Goal: Transaction & Acquisition: Purchase product/service

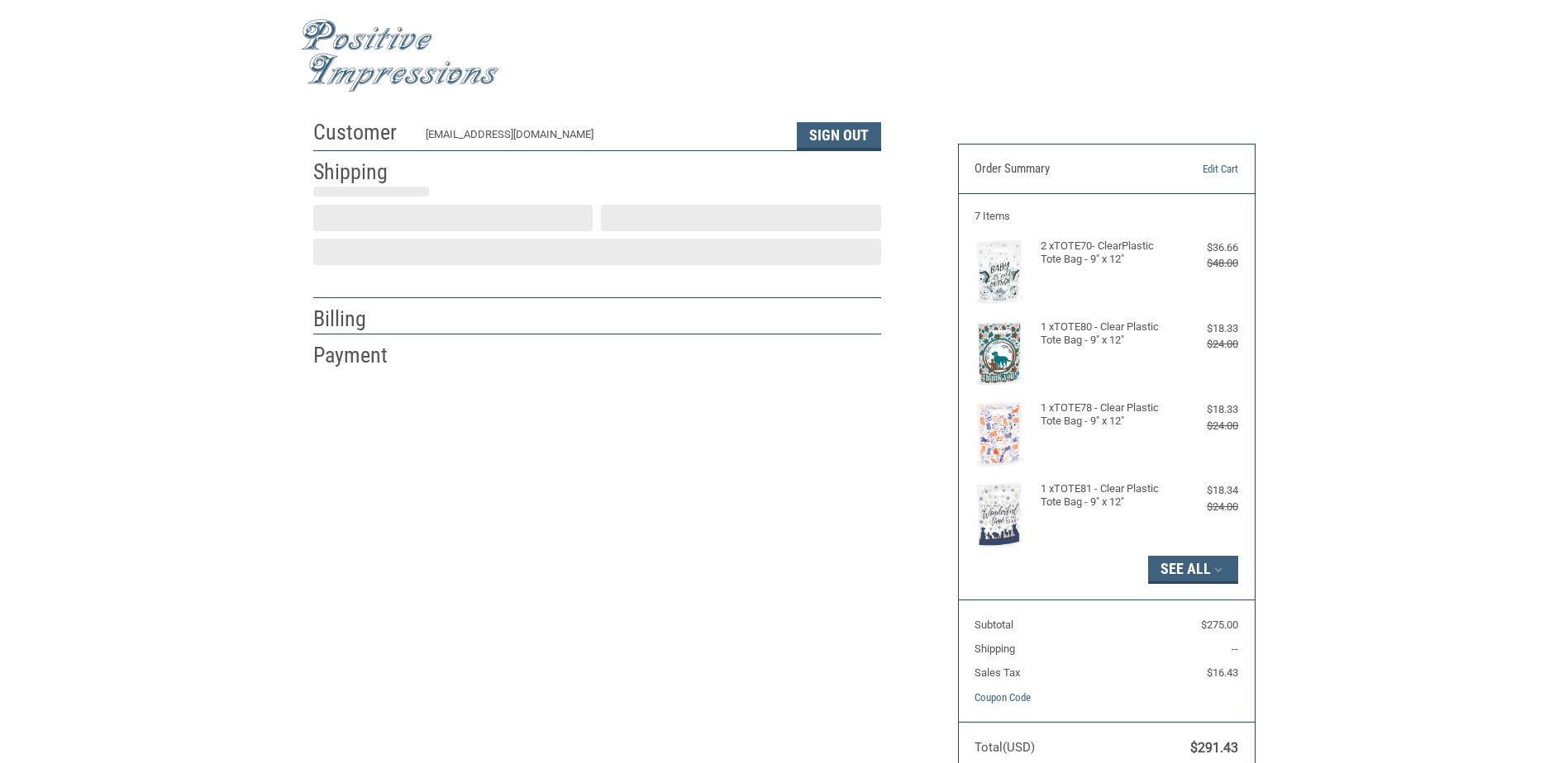
select select "US"
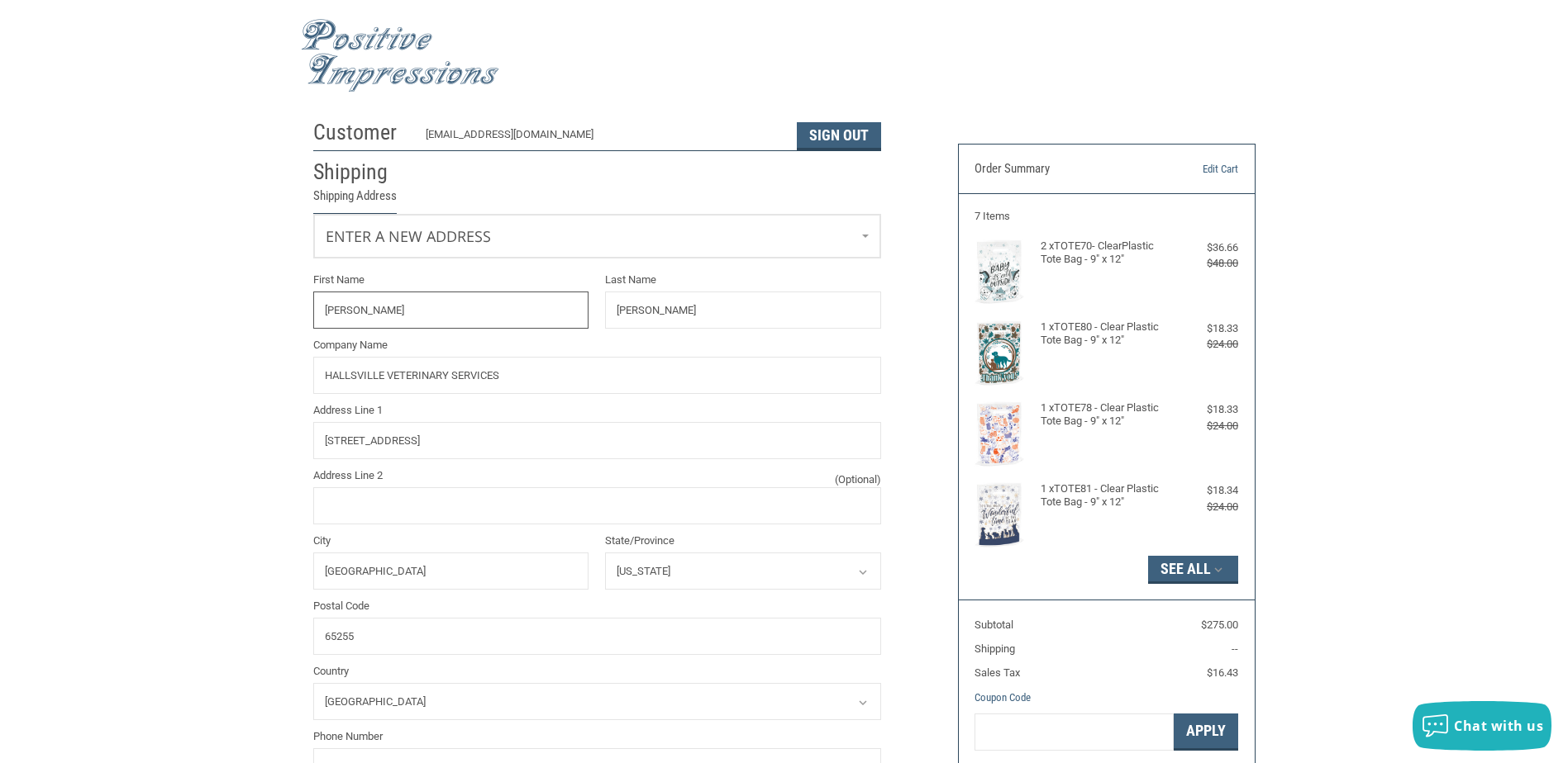
select select "MO"
radio input "true"
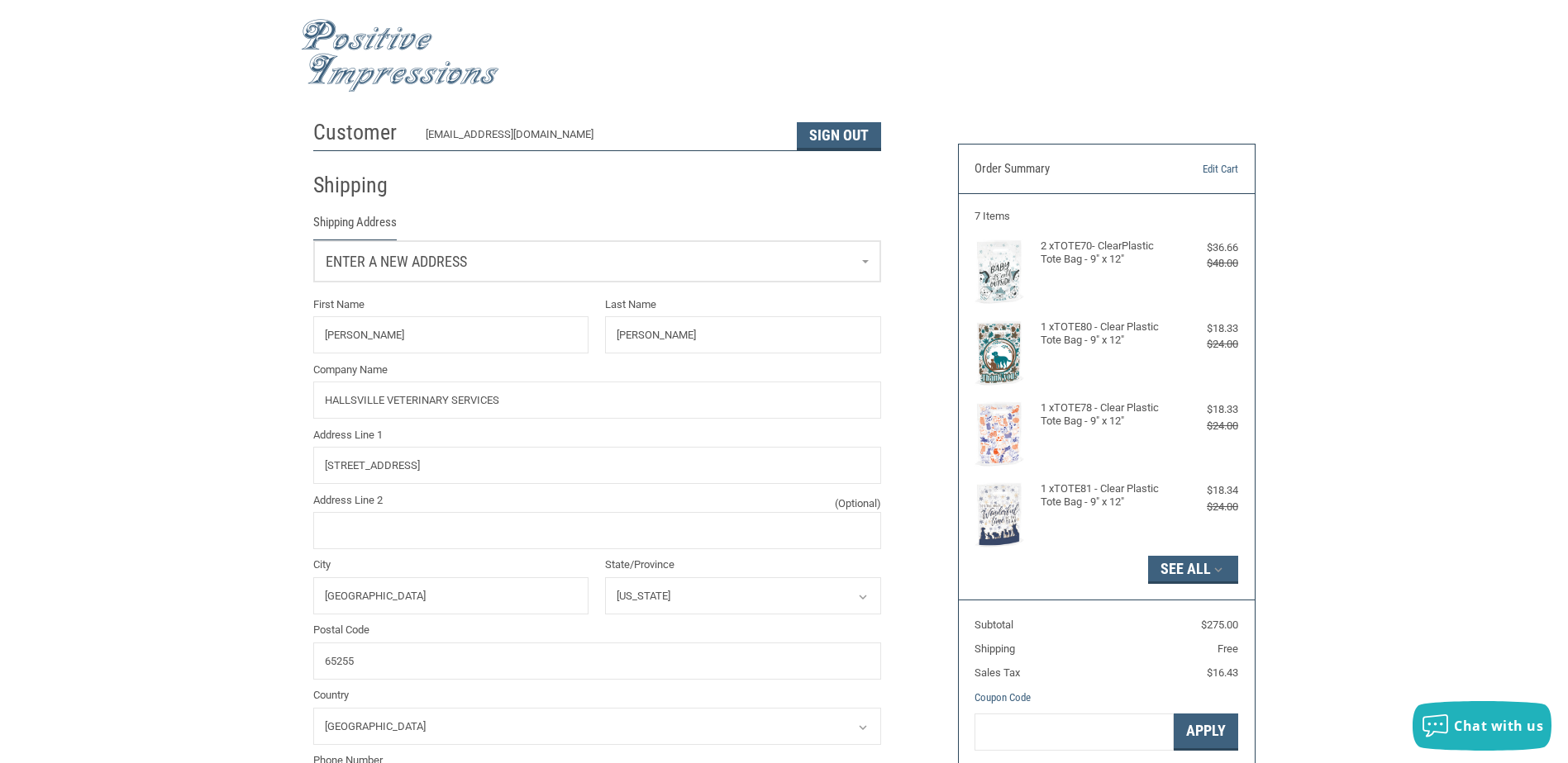
click at [552, 255] on link "Enter a new address" at bounding box center [597, 261] width 566 height 40
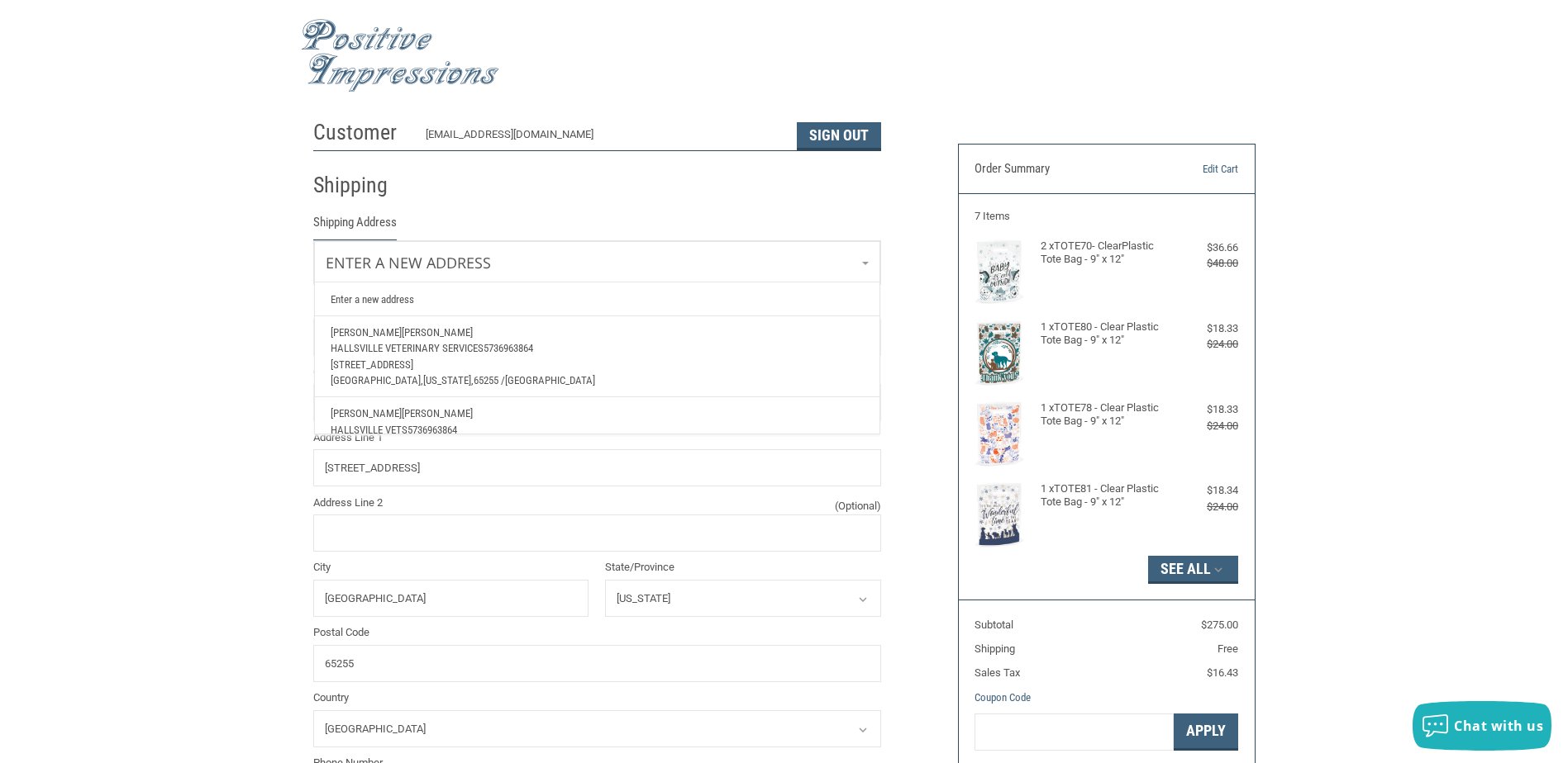
click at [497, 351] on span "5736963864" at bounding box center [508, 348] width 50 height 13
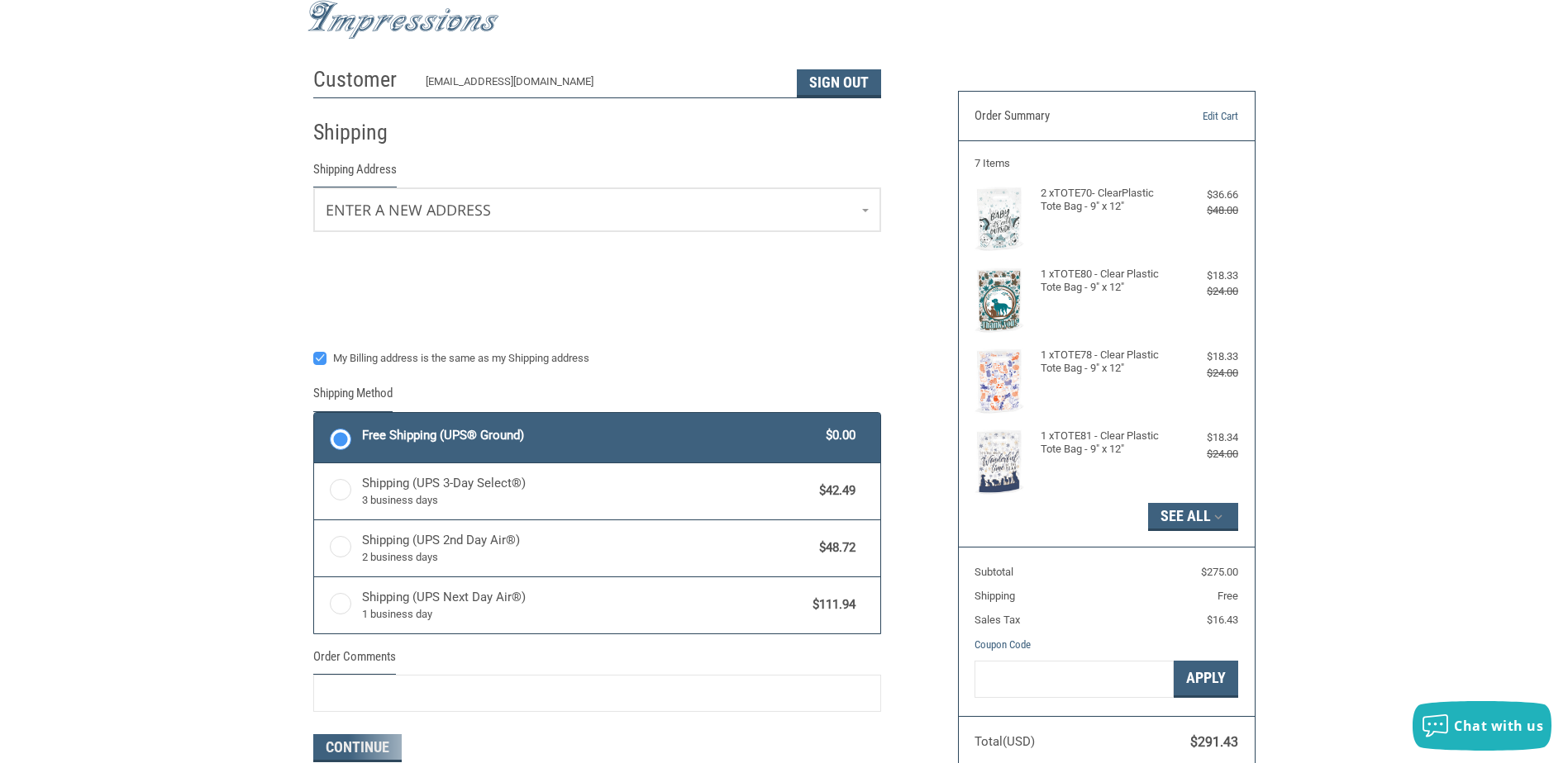
scroll to position [82, 0]
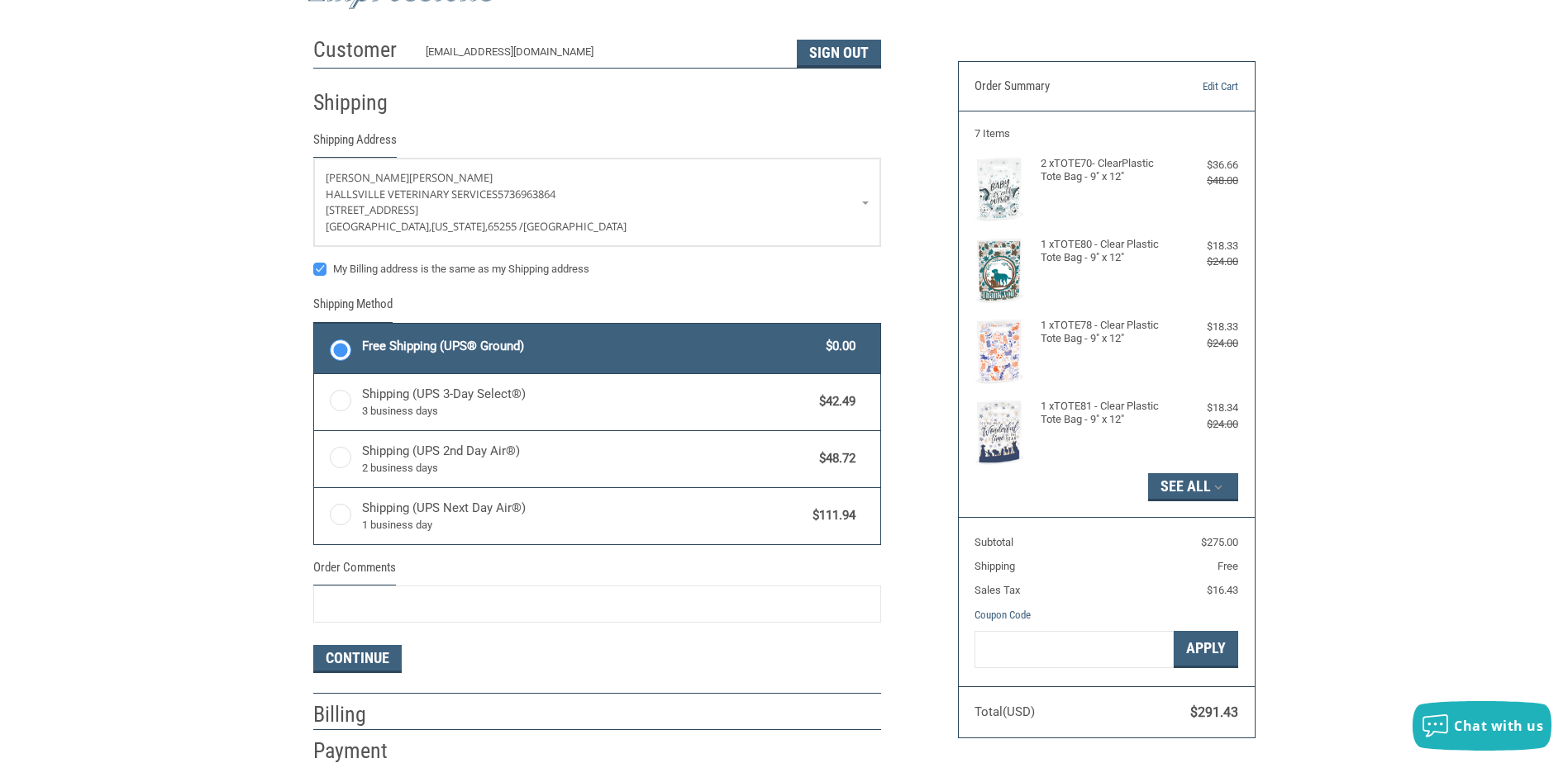
click at [321, 276] on label "My Billing address is the same as my Shipping address" at bounding box center [597, 269] width 568 height 13
click at [314, 262] on input "My Billing address is the same as my Shipping address" at bounding box center [313, 261] width 1 height 1
checkbox input "false"
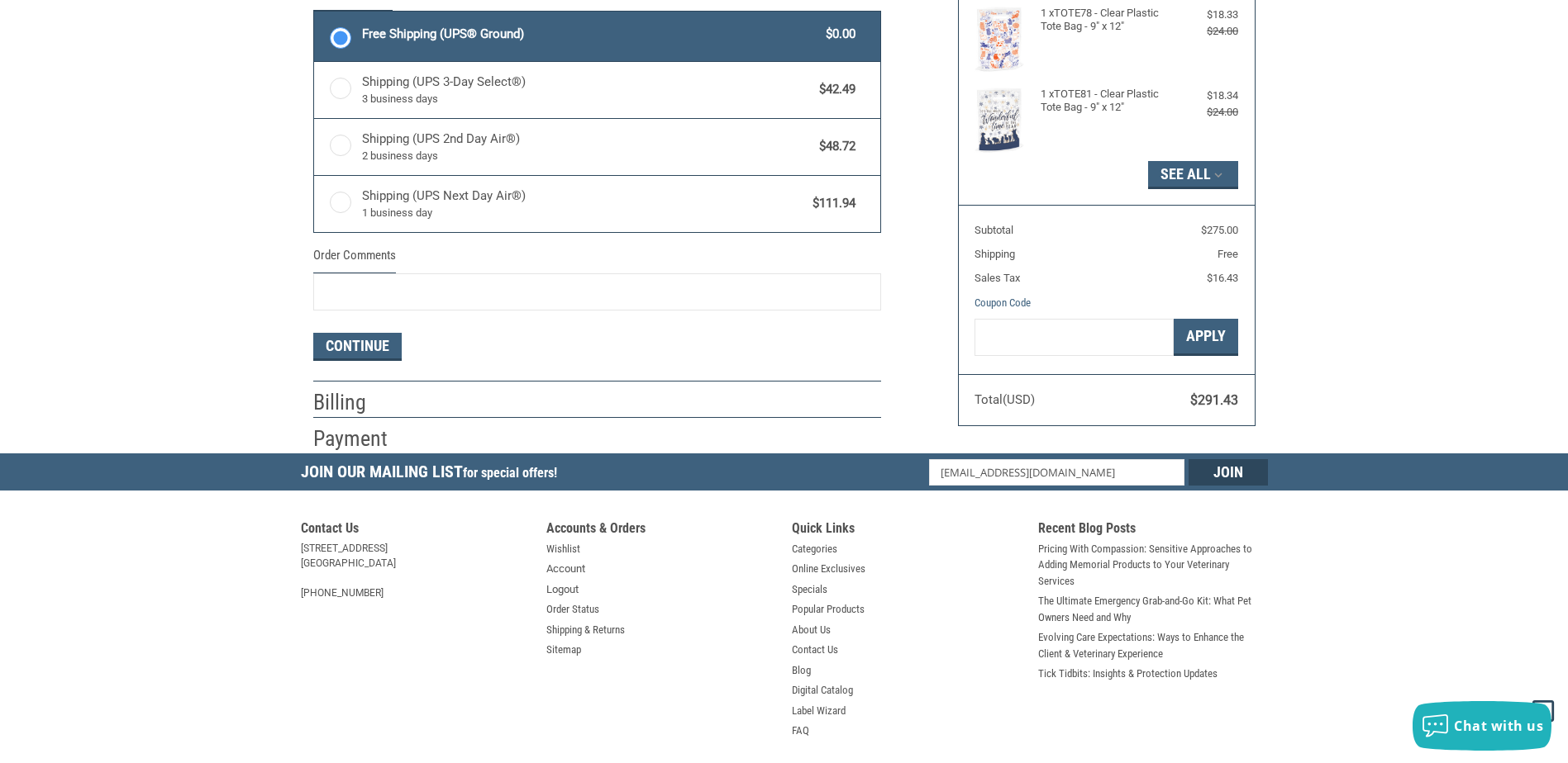
scroll to position [413, 0]
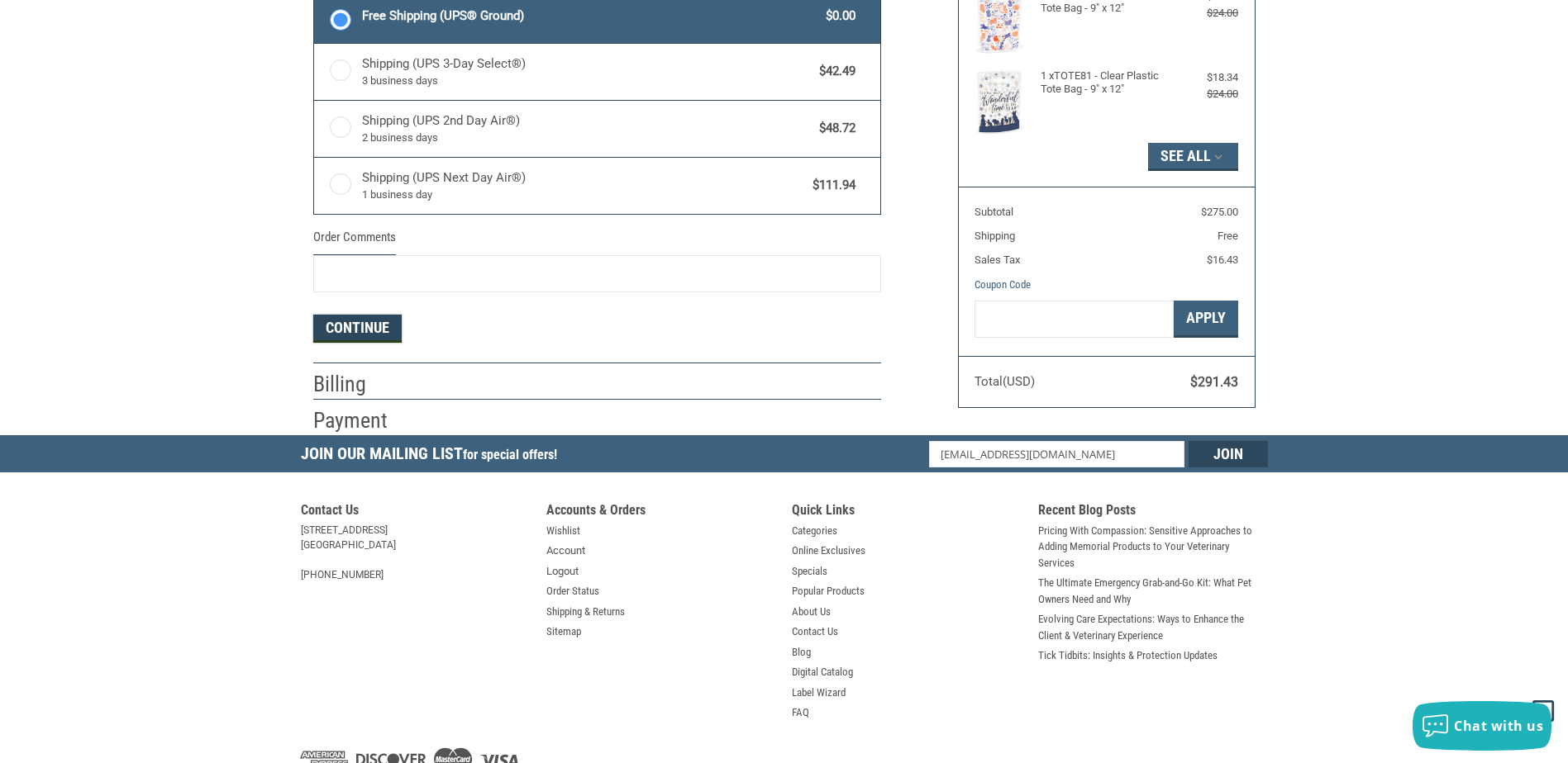
click at [377, 332] on button "Continue" at bounding box center [357, 329] width 88 height 28
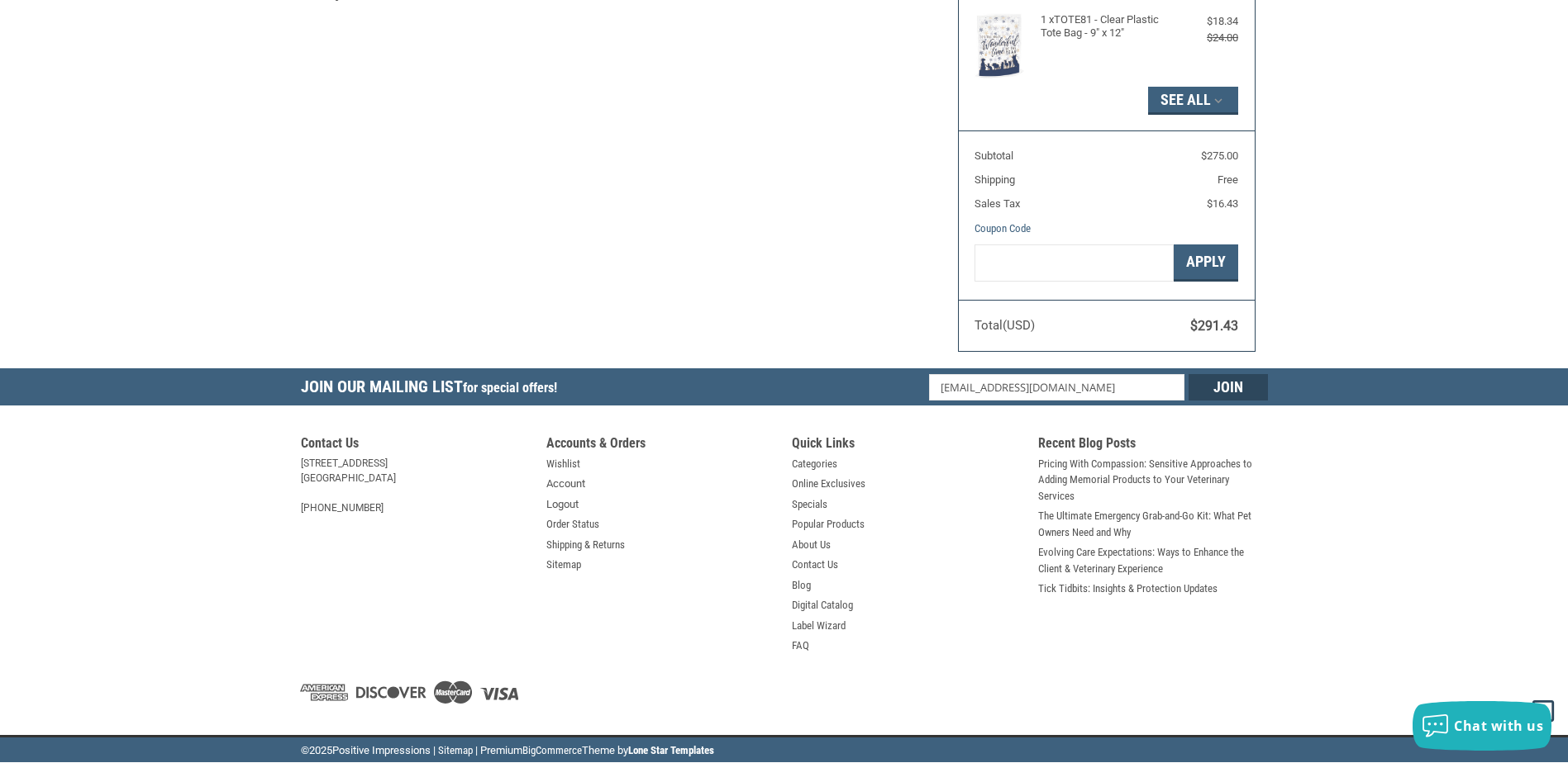
select select "US"
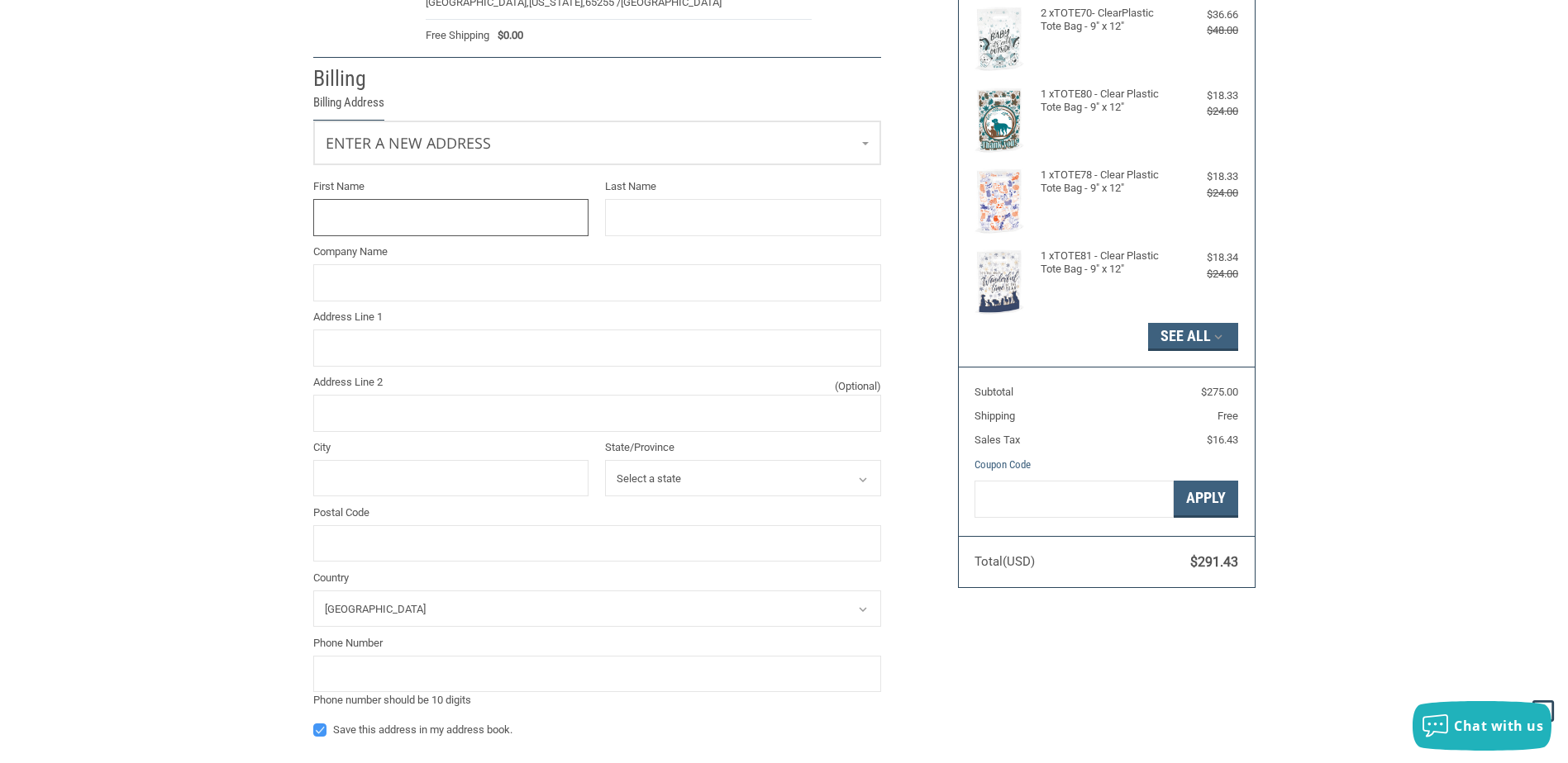
scroll to position [139, 0]
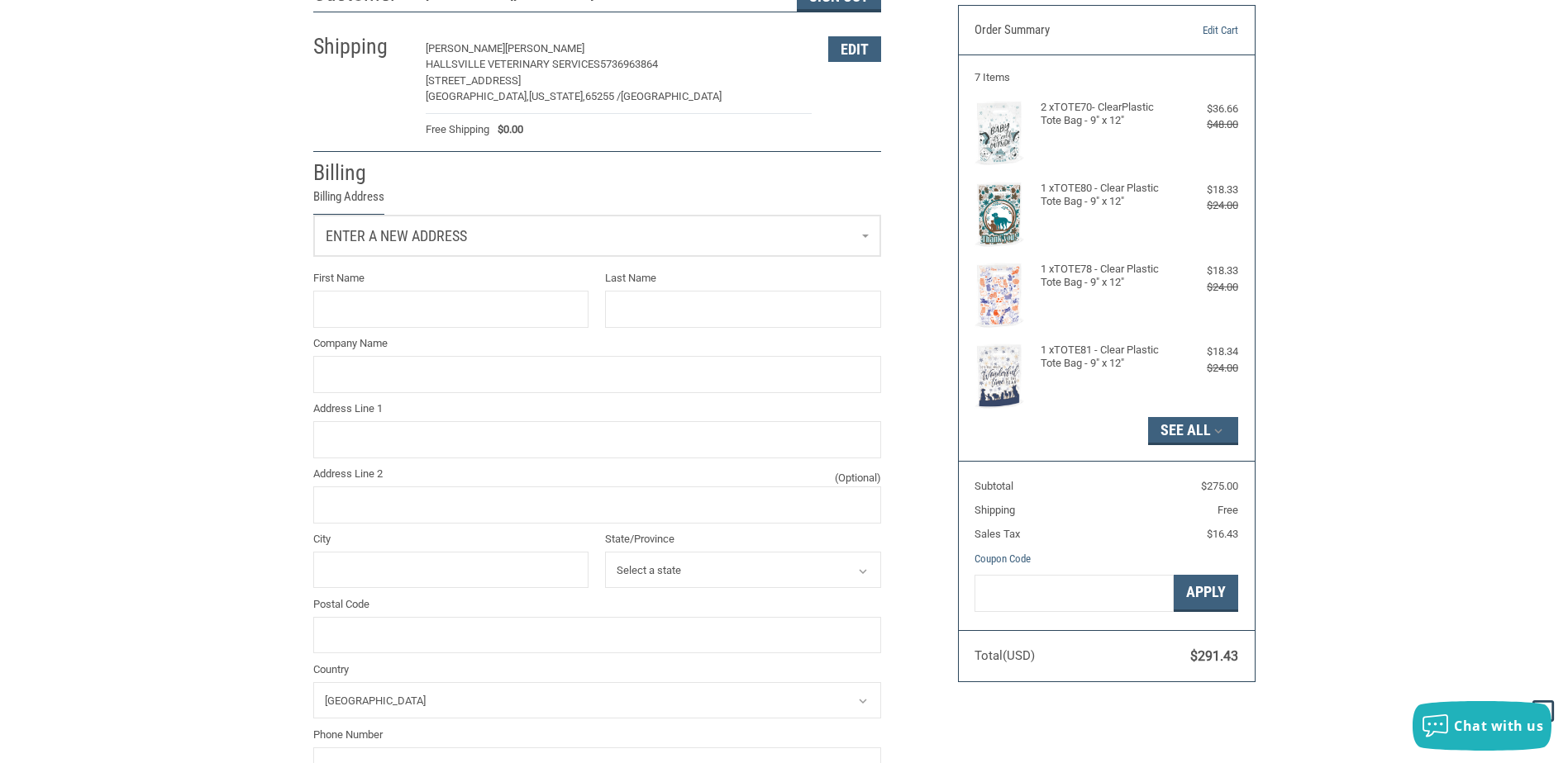
click at [433, 230] on span "Enter a new address" at bounding box center [396, 236] width 141 height 18
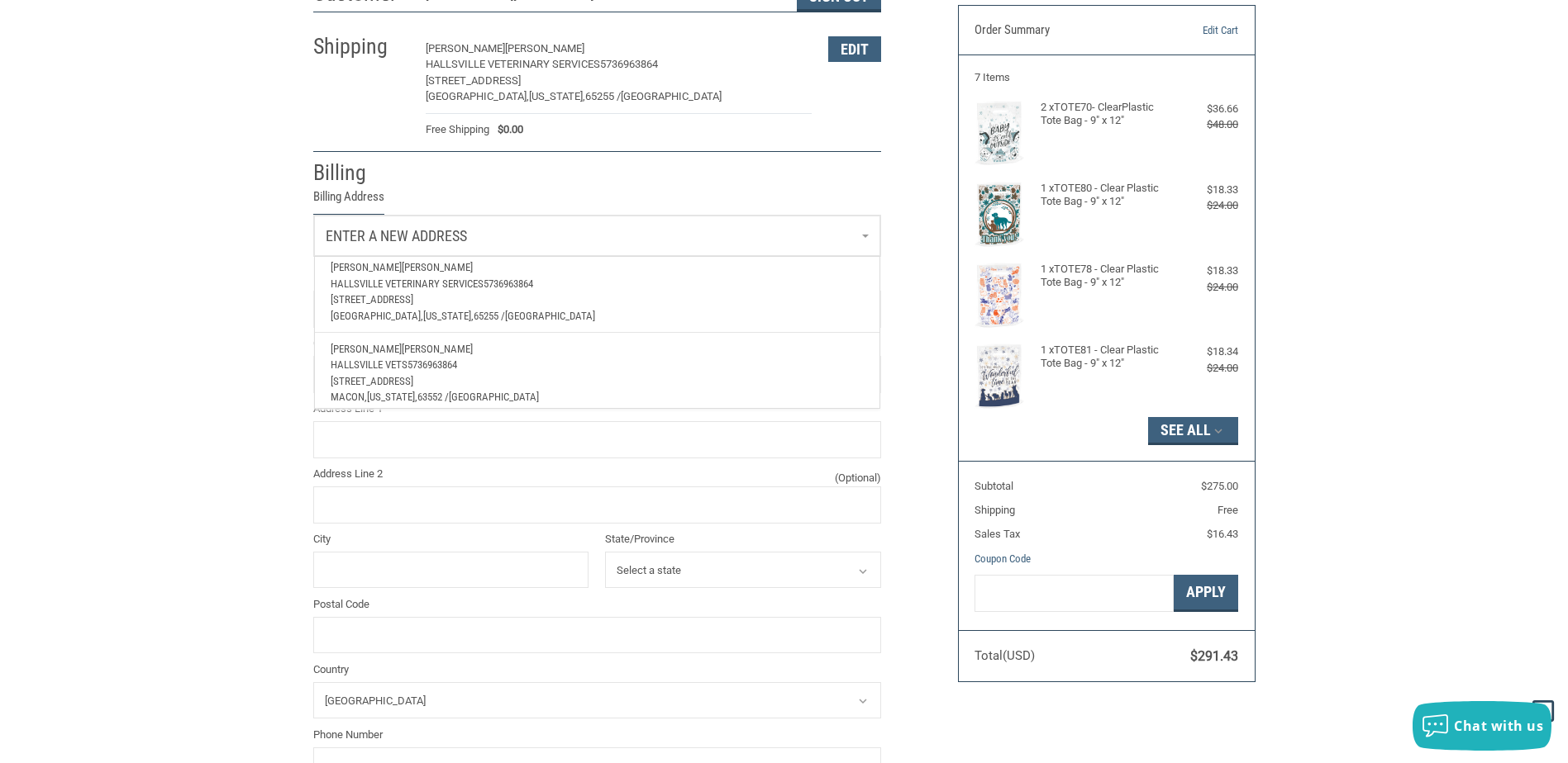
scroll to position [60, 0]
click at [427, 351] on p "Hallsville Vets 5736963864" at bounding box center [597, 356] width 533 height 17
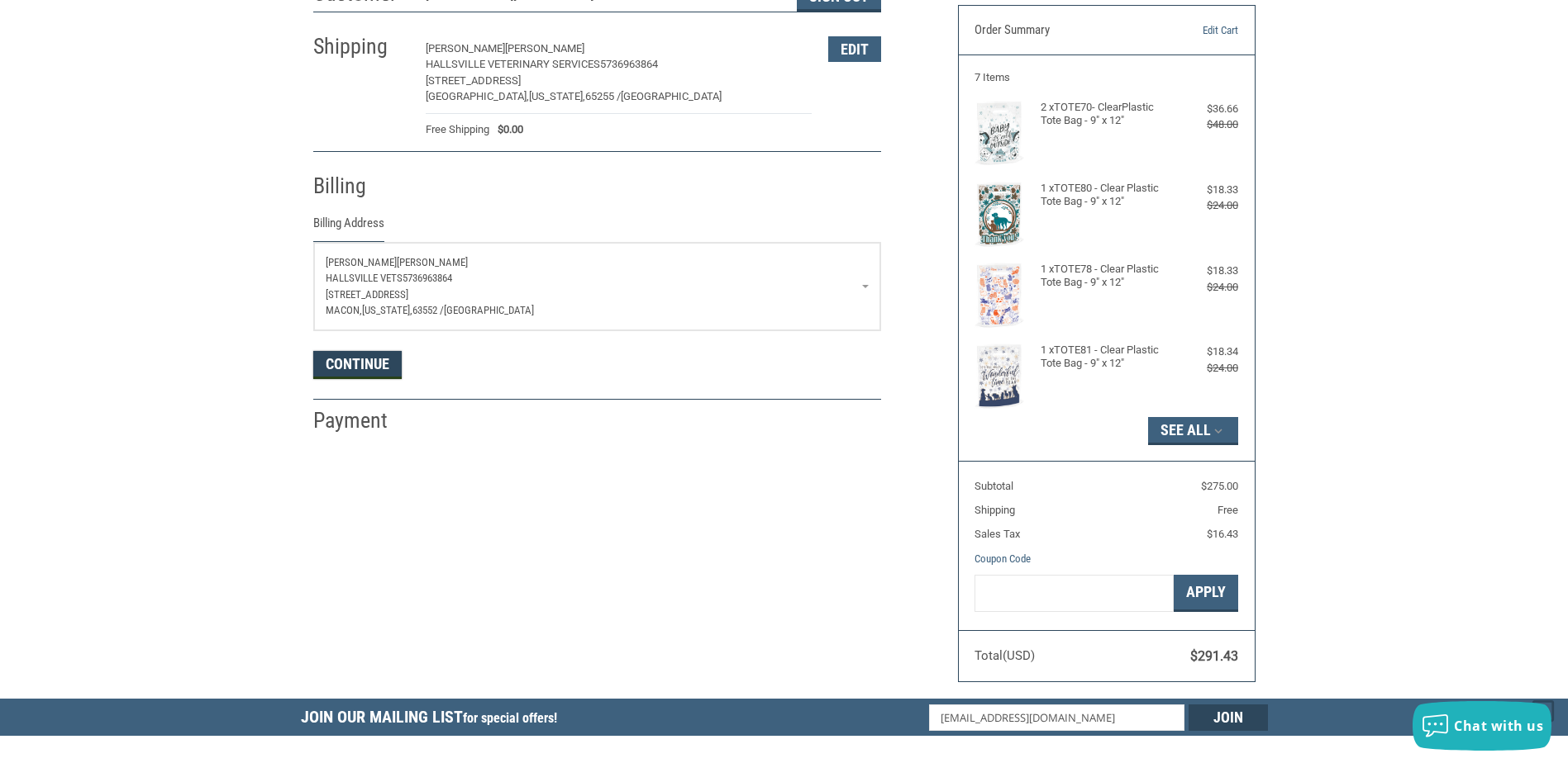
click at [347, 367] on button "Continue" at bounding box center [357, 365] width 88 height 28
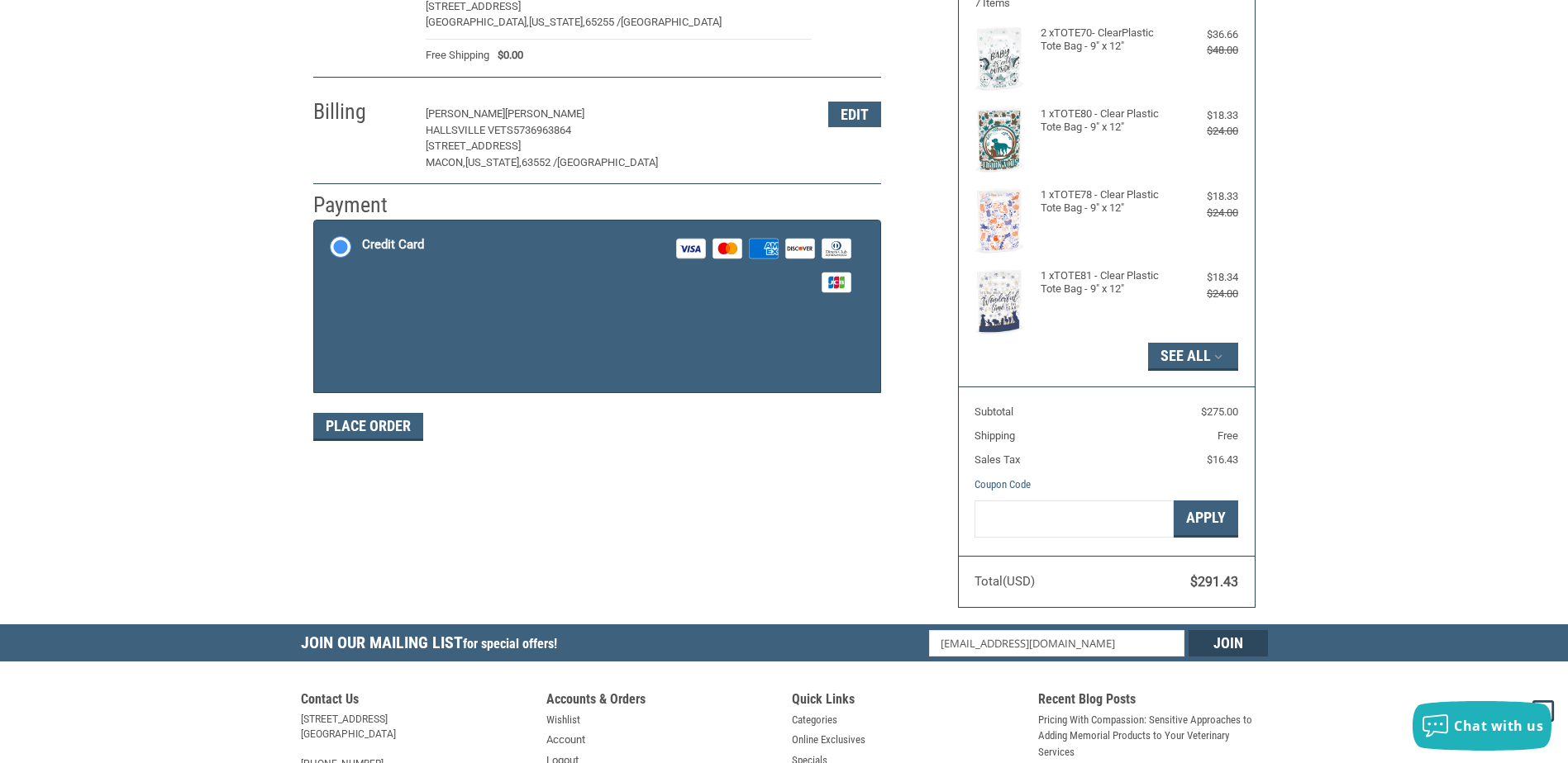
scroll to position [246, 0]
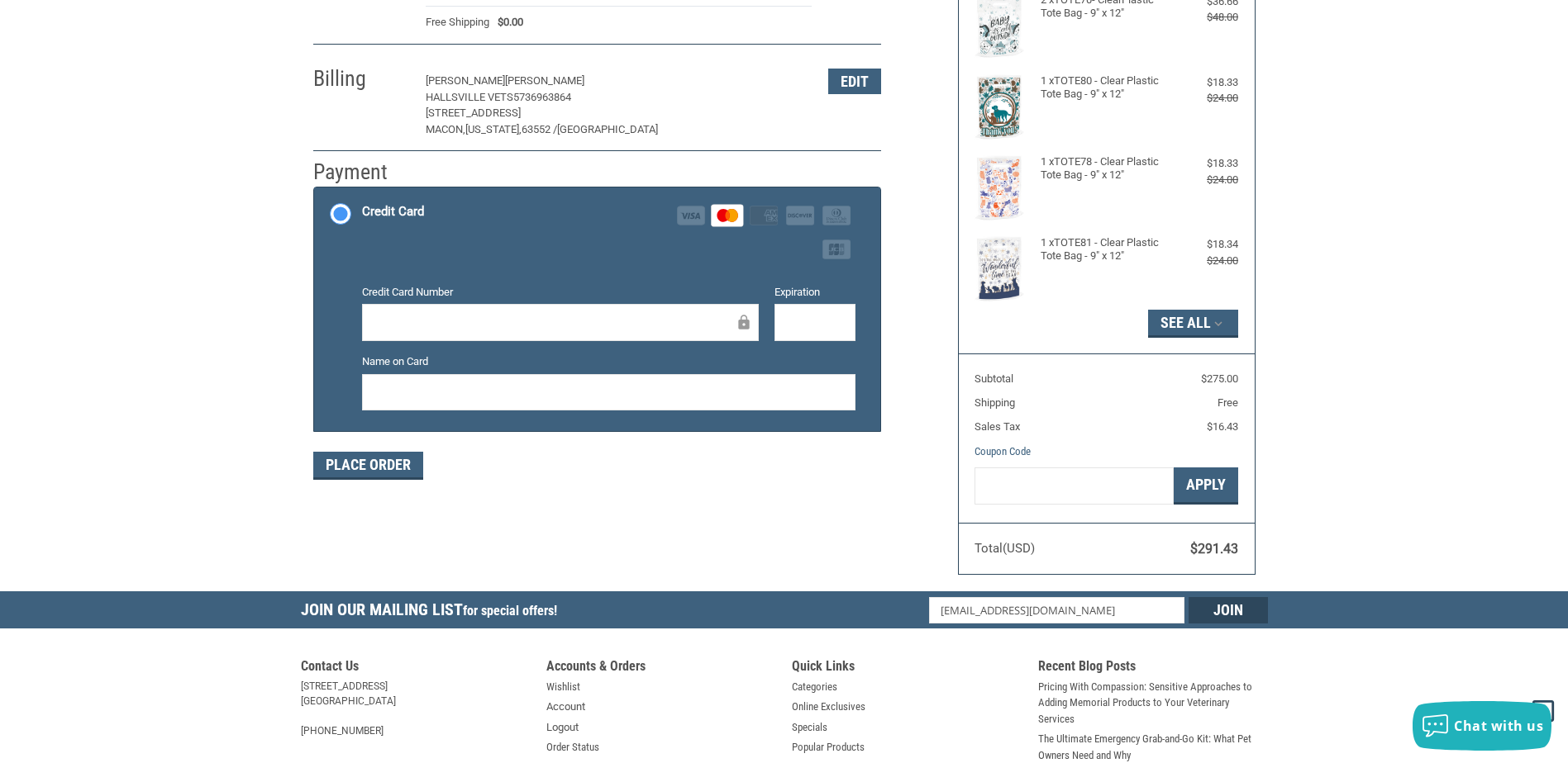
click at [710, 382] on div at bounding box center [608, 393] width 494 height 37
click at [803, 332] on iframe at bounding box center [814, 322] width 58 height 19
drag, startPoint x: 744, startPoint y: 548, endPoint x: 572, endPoint y: 524, distance: 173.7
click at [741, 545] on div "Customer [EMAIL_ADDRESS][DOMAIN_NAME] Sign Out Shipping [PERSON_NAME] Hallsvill…" at bounding box center [785, 229] width 967 height 726
click at [378, 466] on button "Place Order" at bounding box center [368, 466] width 110 height 28
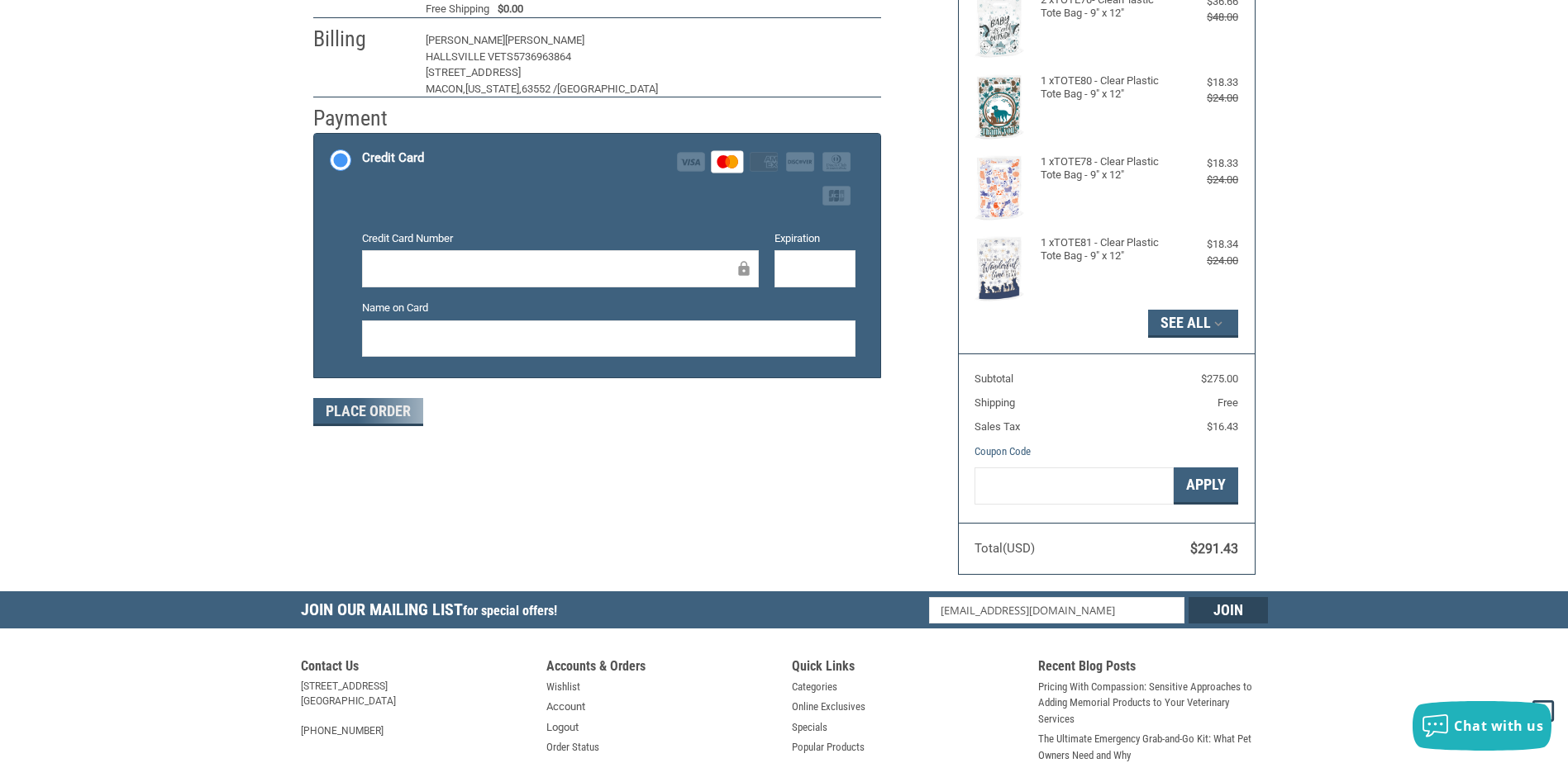
scroll to position [187, 0]
